Goal: Complete application form

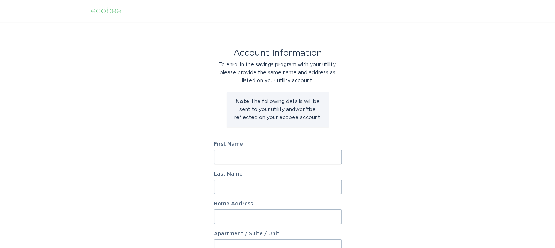
click at [231, 152] on input "First Name" at bounding box center [278, 157] width 128 height 15
type input "Alia"
type input "Ghandour"
type input "[STREET_ADDRESS]"
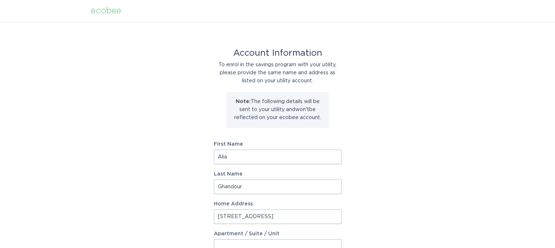
select select "US"
type input "[GEOGRAPHIC_DATA]"
type input "80305-5410"
select select "CO"
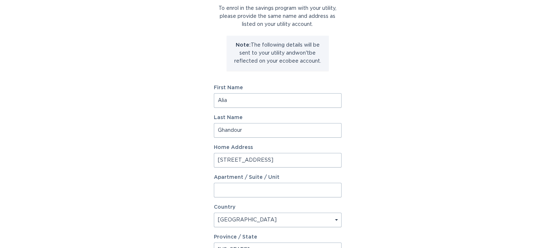
scroll to position [73, 0]
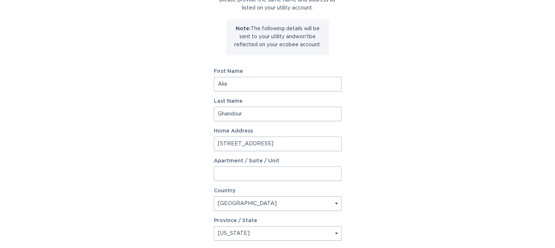
click at [265, 140] on input "[STREET_ADDRESS]" at bounding box center [278, 144] width 128 height 15
click at [387, 139] on div "Account Information To enrol in the savings program with your utility, please p…" at bounding box center [277, 150] width 555 height 403
click at [233, 144] on input "[STREET_ADDRESS]" at bounding box center [278, 144] width 128 height 15
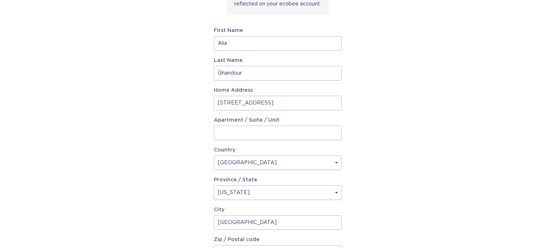
scroll to position [146, 0]
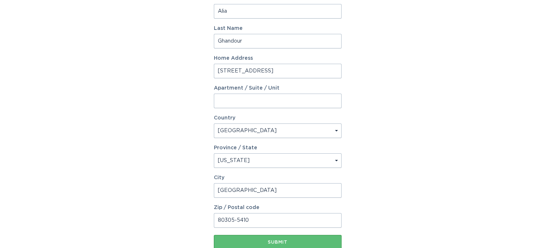
type input "[STREET_ADDRESS]"
click at [252, 220] on input "80305-5410" at bounding box center [278, 220] width 128 height 15
type input "80305"
click at [293, 242] on div "Submit" at bounding box center [277, 242] width 120 height 4
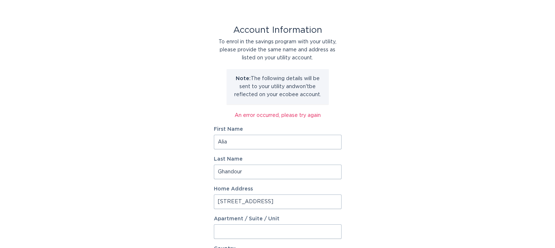
scroll to position [0, 0]
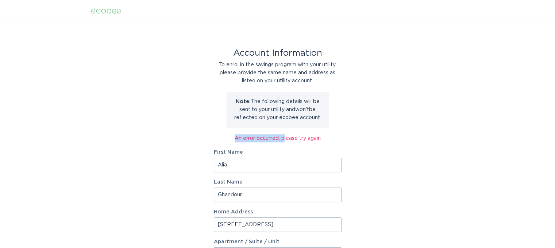
drag, startPoint x: 284, startPoint y: 145, endPoint x: 199, endPoint y: 133, distance: 86.3
click at [199, 133] on div "Account Information To enrol in the savings program with your utility, please p…" at bounding box center [277, 227] width 555 height 411
click at [401, 135] on div "Account Information To enrol in the savings program with your utility, please p…" at bounding box center [277, 227] width 555 height 411
click at [437, 135] on div "Account Information To enrol in the savings program with your utility, please p…" at bounding box center [277, 227] width 555 height 411
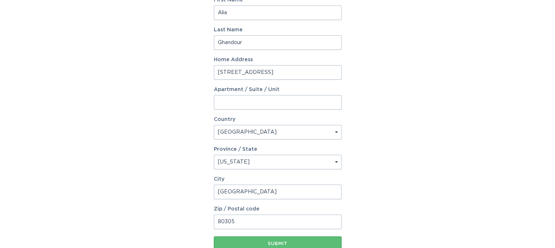
scroll to position [131, 0]
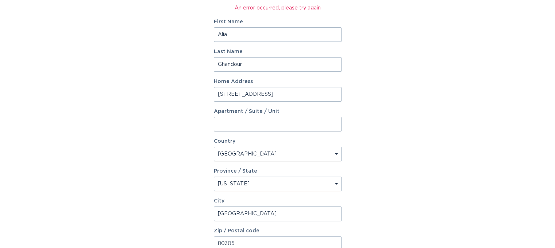
click at [401, 171] on div "Account Information To enrol in the savings program with your utility, please p…" at bounding box center [277, 96] width 555 height 411
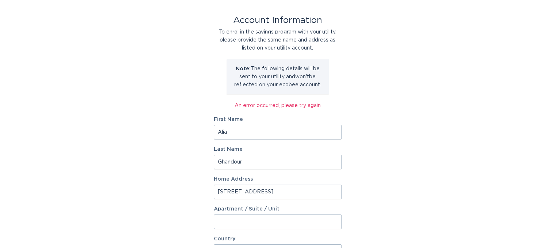
scroll to position [0, 0]
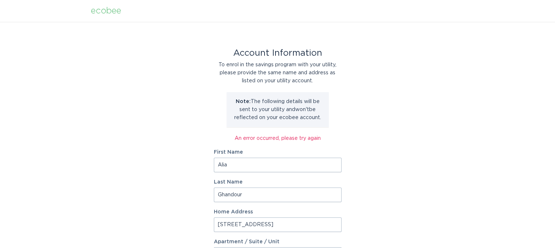
click at [109, 13] on div "ecobee" at bounding box center [106, 11] width 30 height 8
click at [108, 10] on div "ecobee" at bounding box center [106, 11] width 30 height 8
